Goal: Ask a question

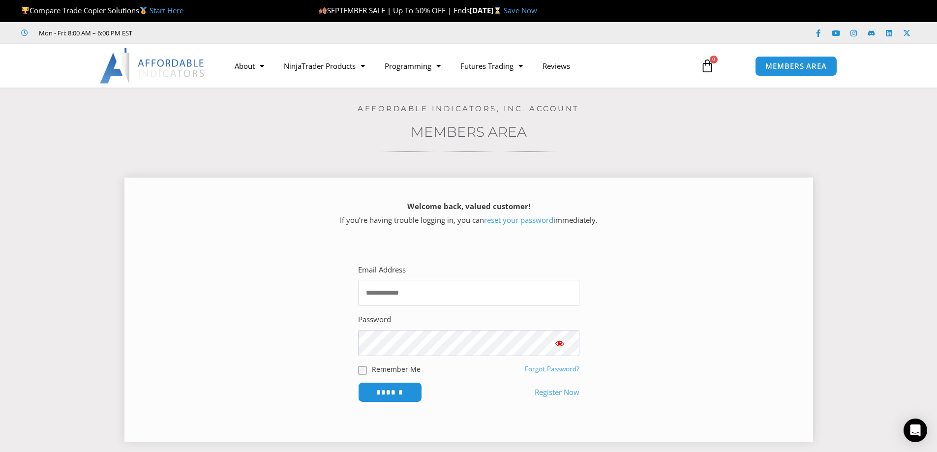
click at [437, 284] on input "Email Address" at bounding box center [468, 293] width 221 height 26
type input "**********"
click at [358, 382] on input "******" at bounding box center [390, 392] width 64 height 20
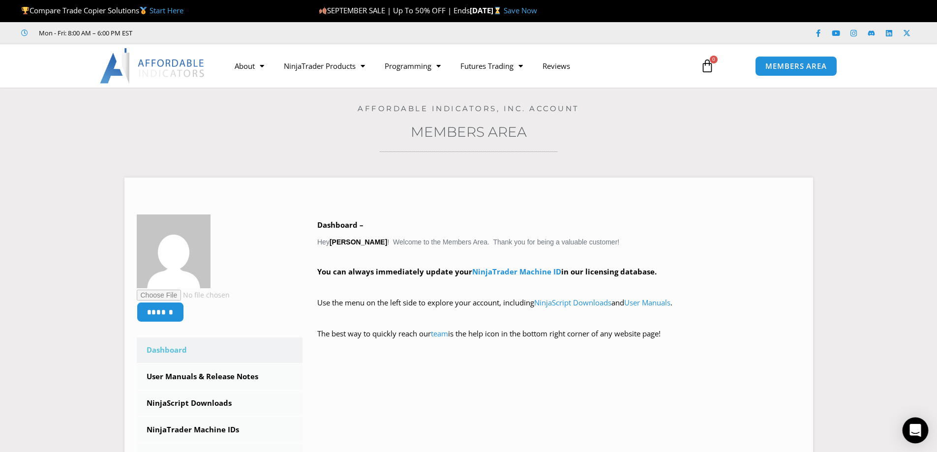
click at [916, 430] on icon "Open Intercom Messenger" at bounding box center [915, 430] width 11 height 13
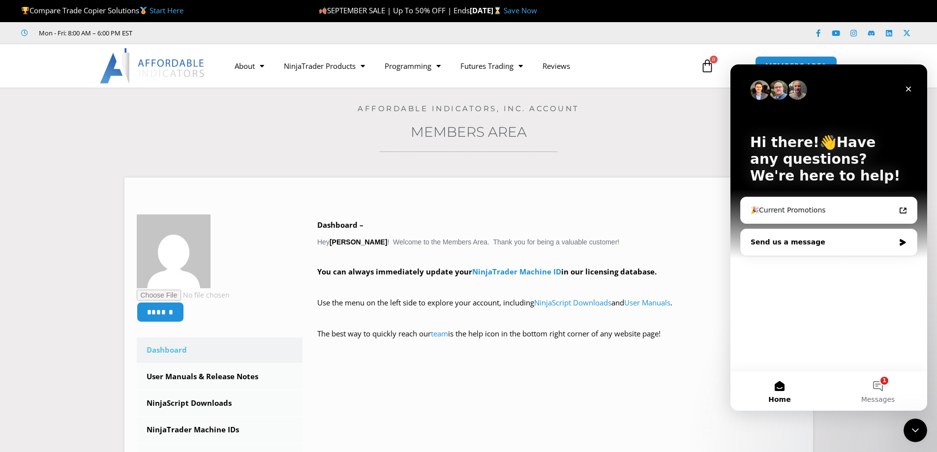
click at [815, 248] on div "Send us a message" at bounding box center [829, 242] width 176 height 26
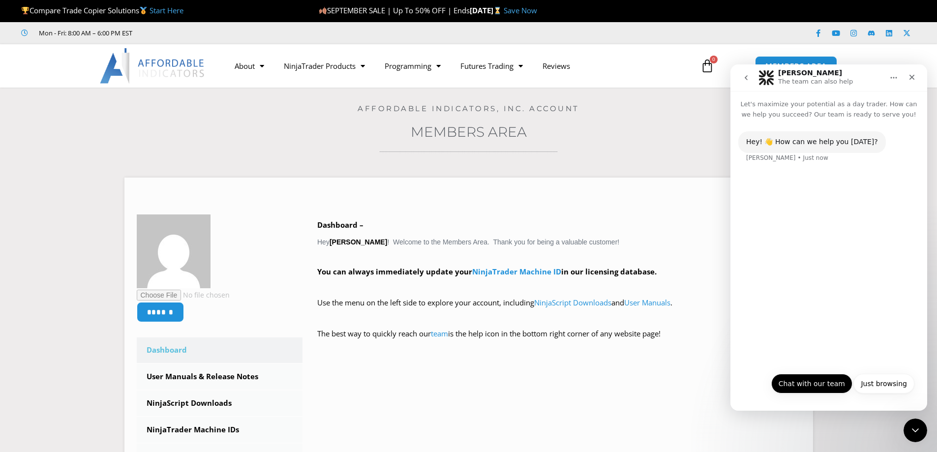
click at [813, 381] on button "Chat with our team" at bounding box center [812, 384] width 81 height 20
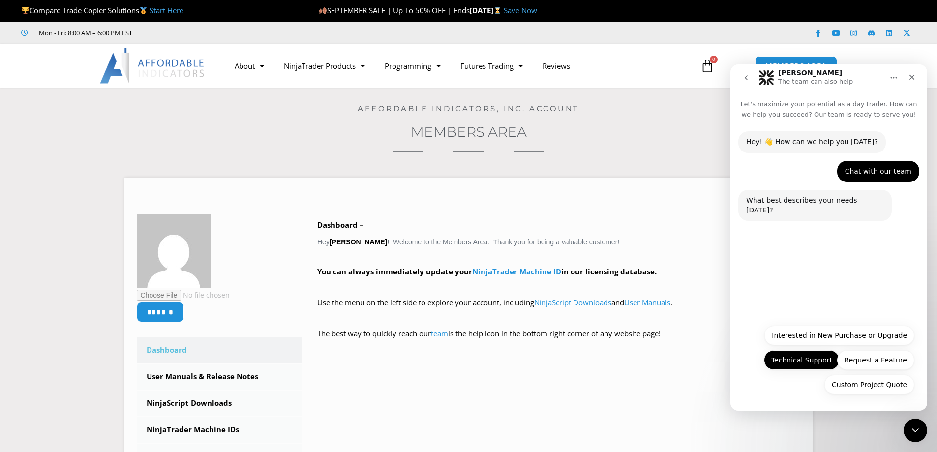
click at [775, 360] on button "Technical Support" at bounding box center [802, 360] width 76 height 20
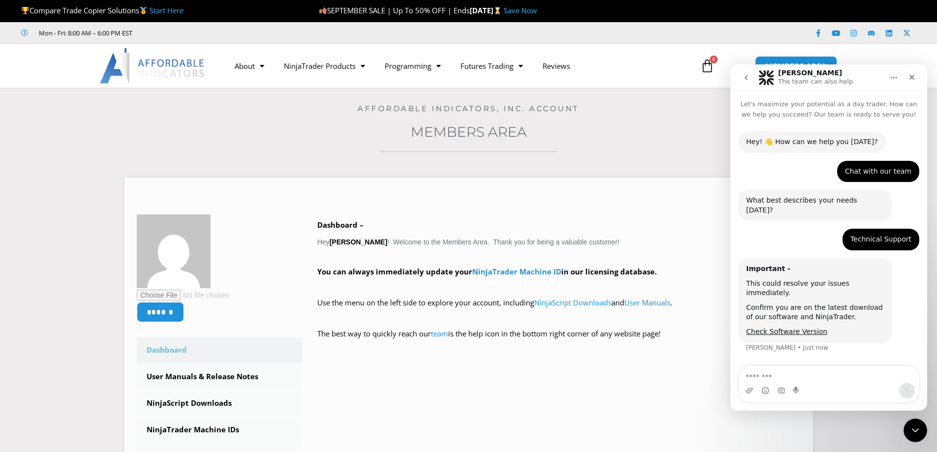
click at [833, 337] on div "Important - This could resolve your issues immediately. Confirm you are on the …" at bounding box center [829, 311] width 181 height 106
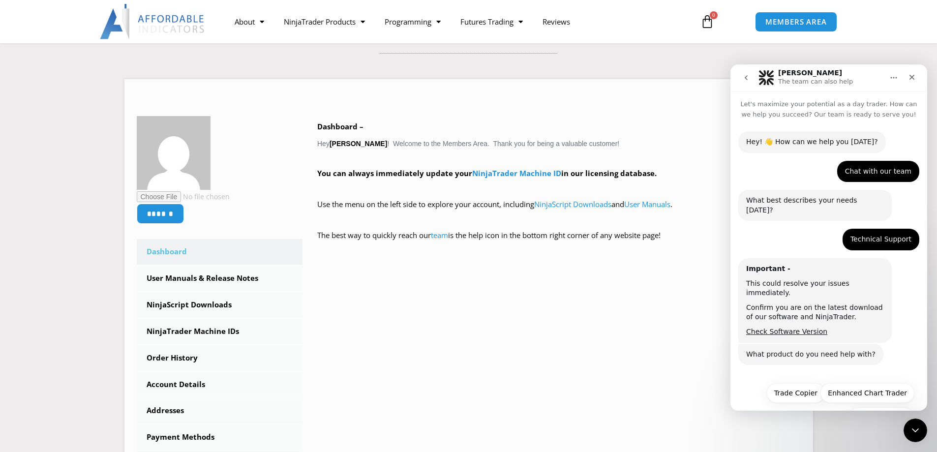
scroll to position [14, 0]
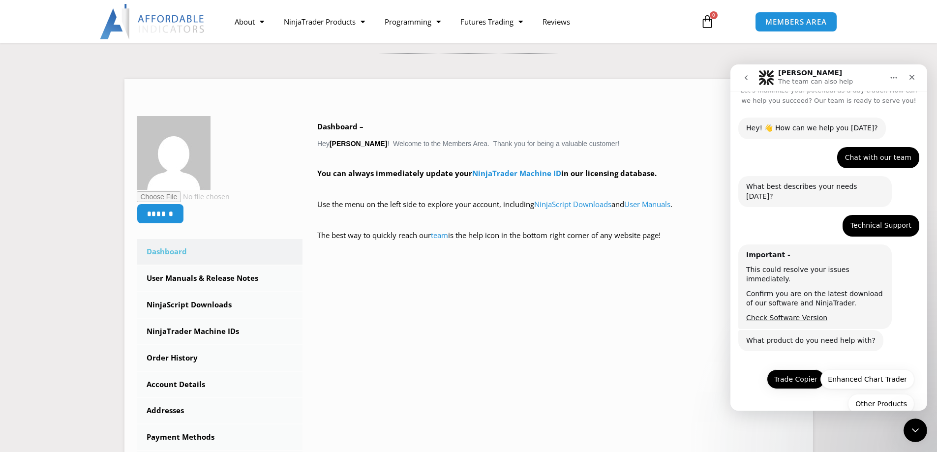
click at [804, 370] on button "Trade Copier" at bounding box center [796, 380] width 58 height 20
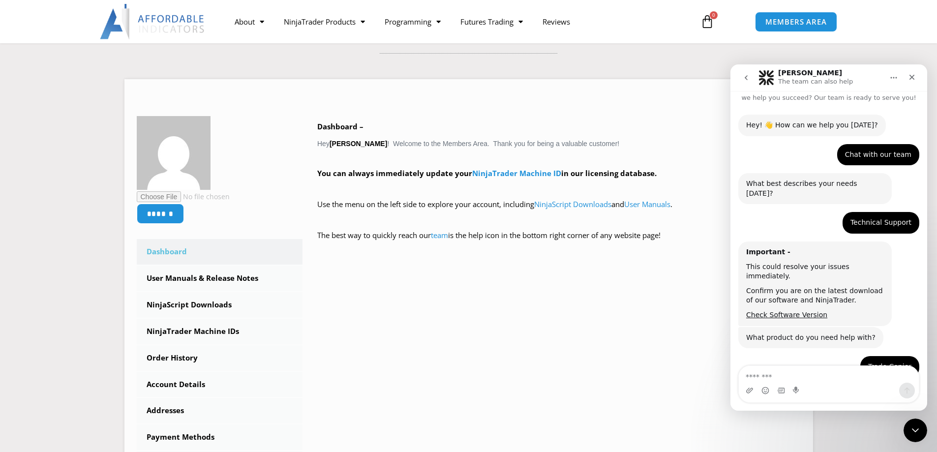
scroll to position [98, 0]
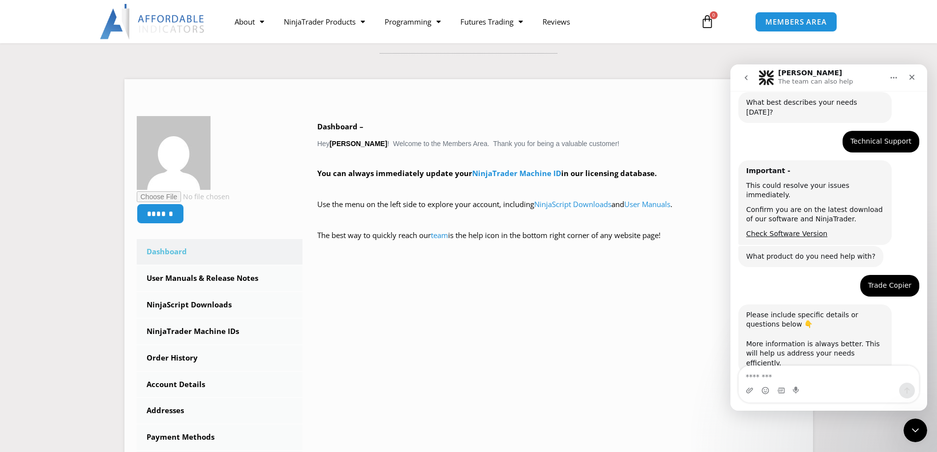
click at [775, 373] on textarea "Message…" at bounding box center [829, 374] width 180 height 17
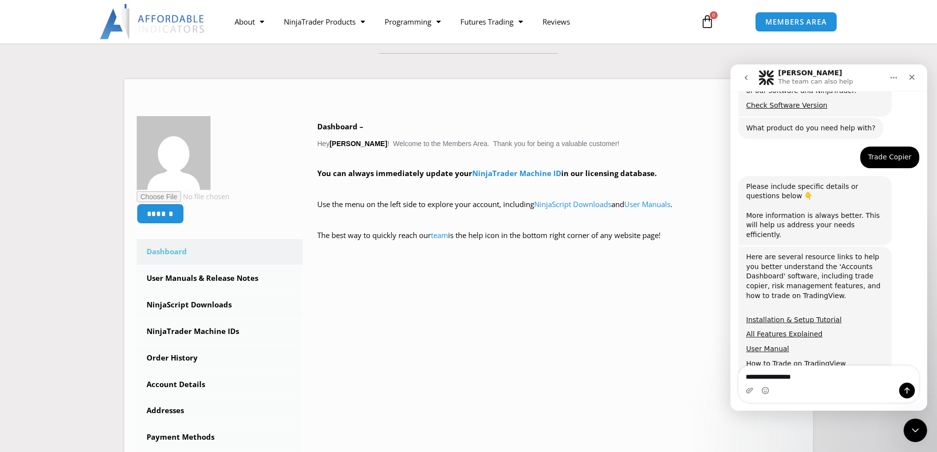
scroll to position [249, 0]
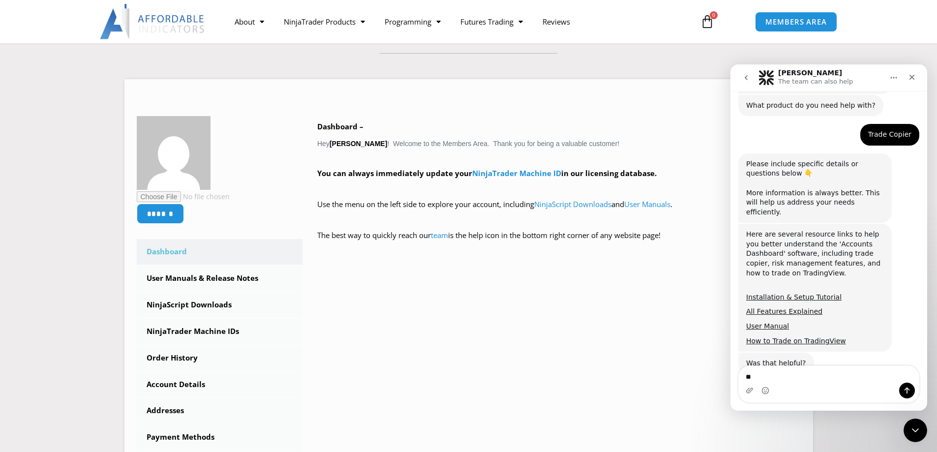
type textarea "*"
type textarea "**"
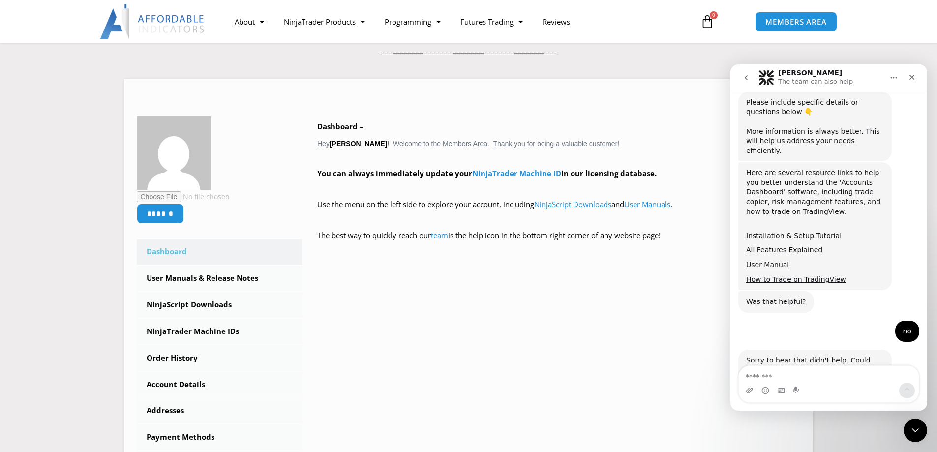
scroll to position [337, 0]
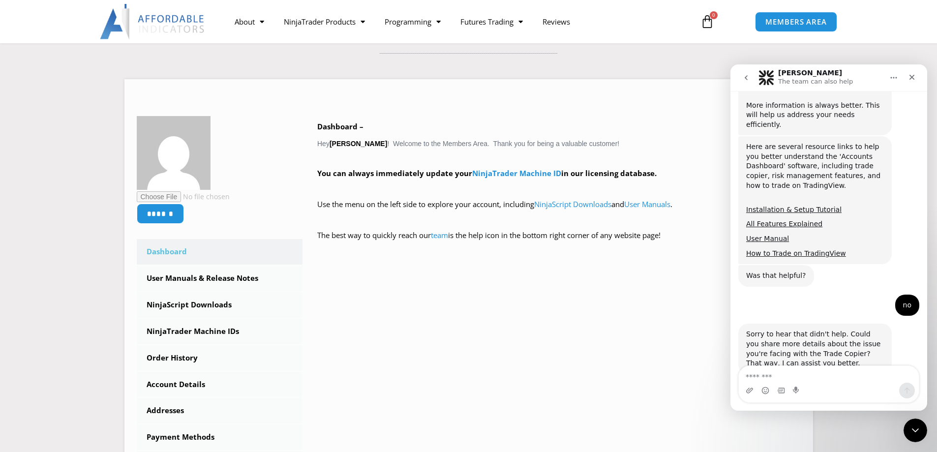
click at [775, 373] on textarea "Message…" at bounding box center [829, 374] width 180 height 17
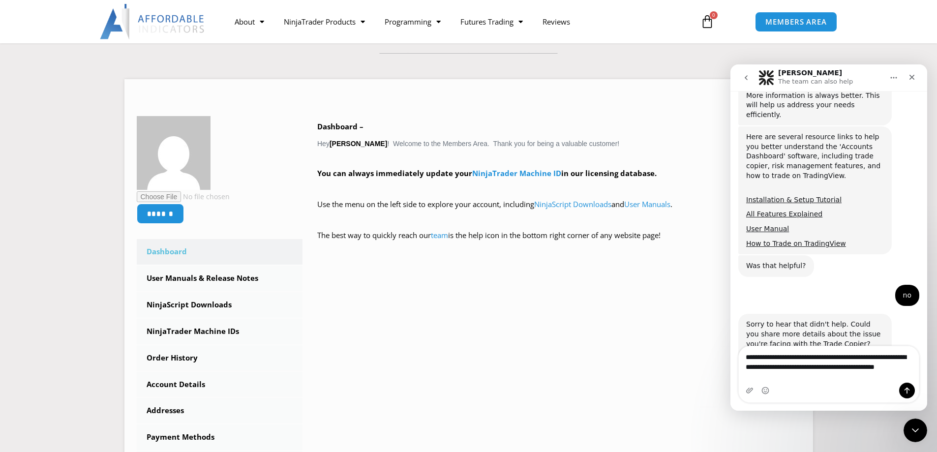
scroll to position [356, 0]
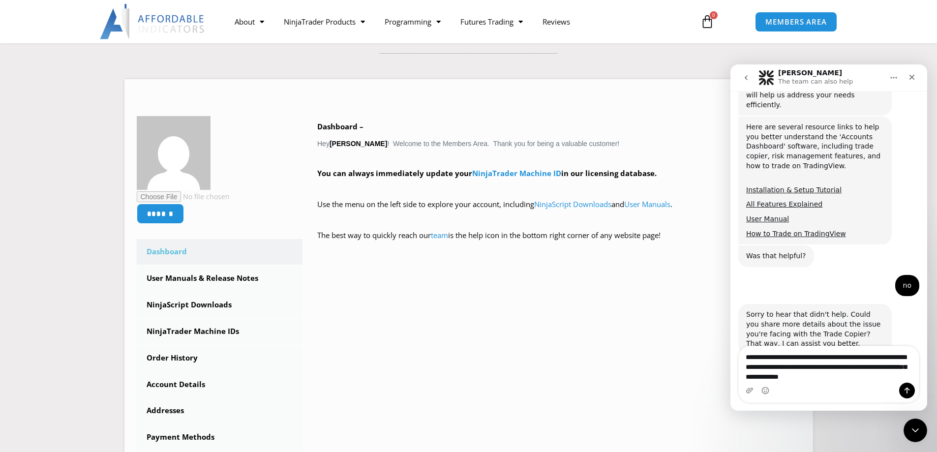
type textarea "**********"
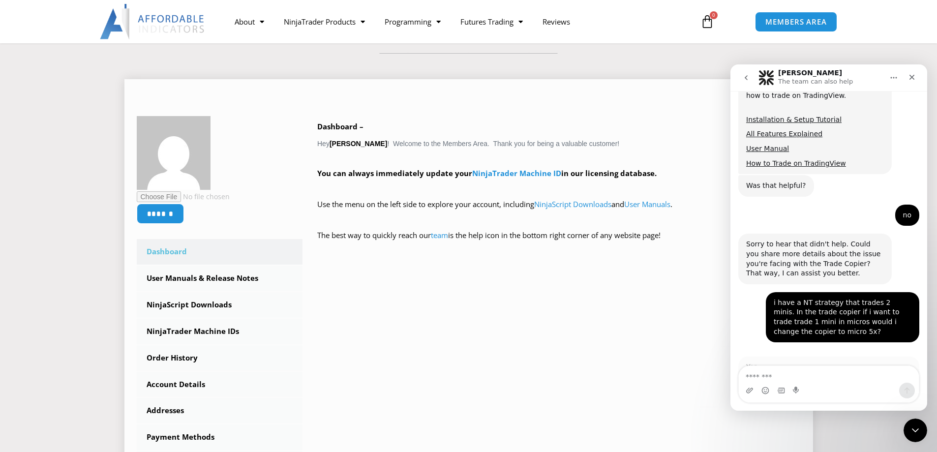
scroll to position [1, 0]
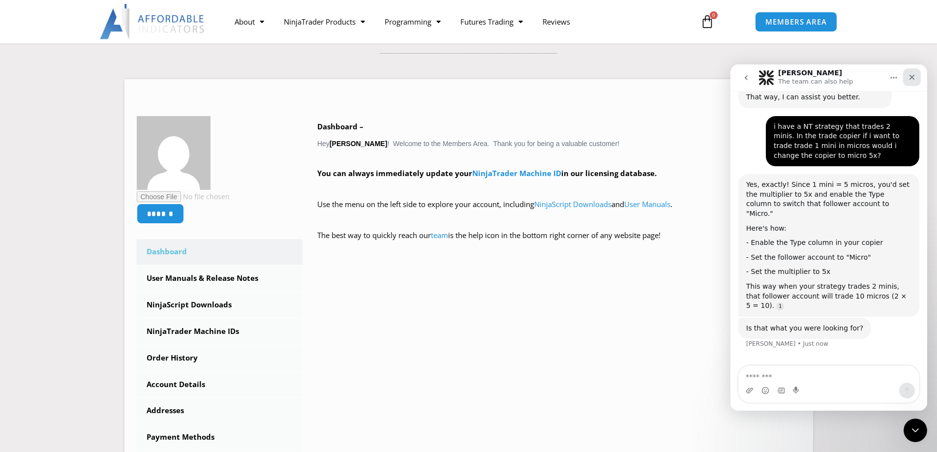
click at [913, 75] on icon "Close" at bounding box center [912, 77] width 8 height 8
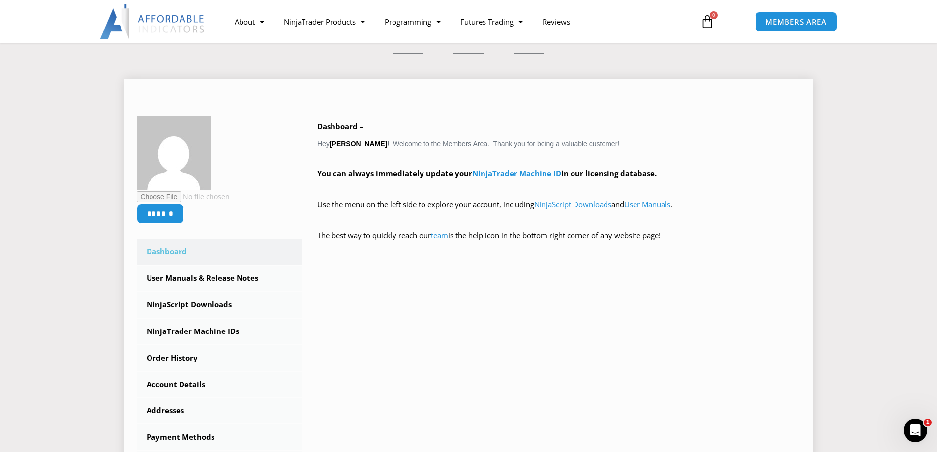
scroll to position [554, 0]
